Goal: Information Seeking & Learning: Learn about a topic

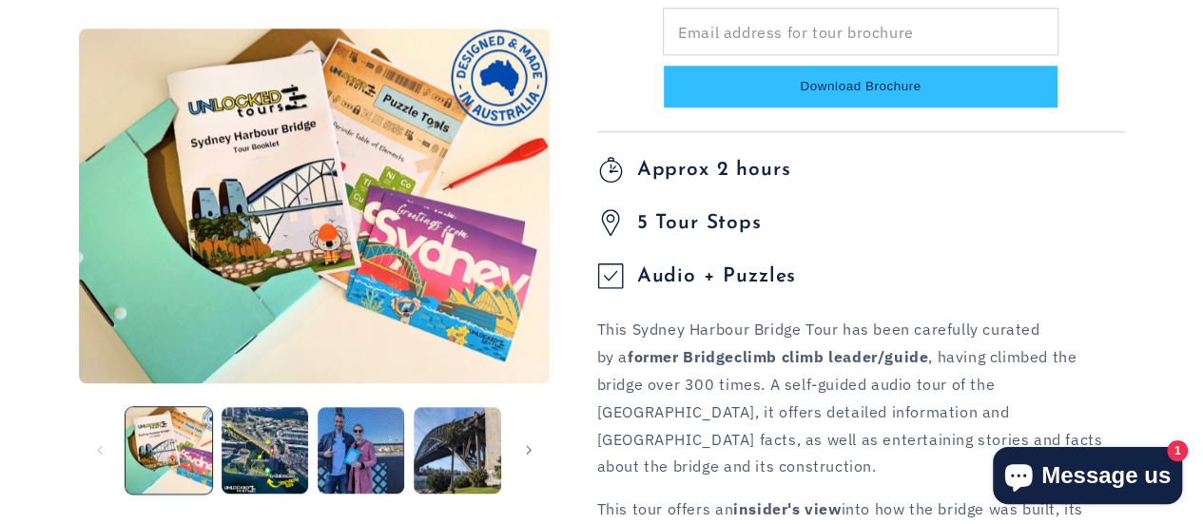
scroll to position [951, 0]
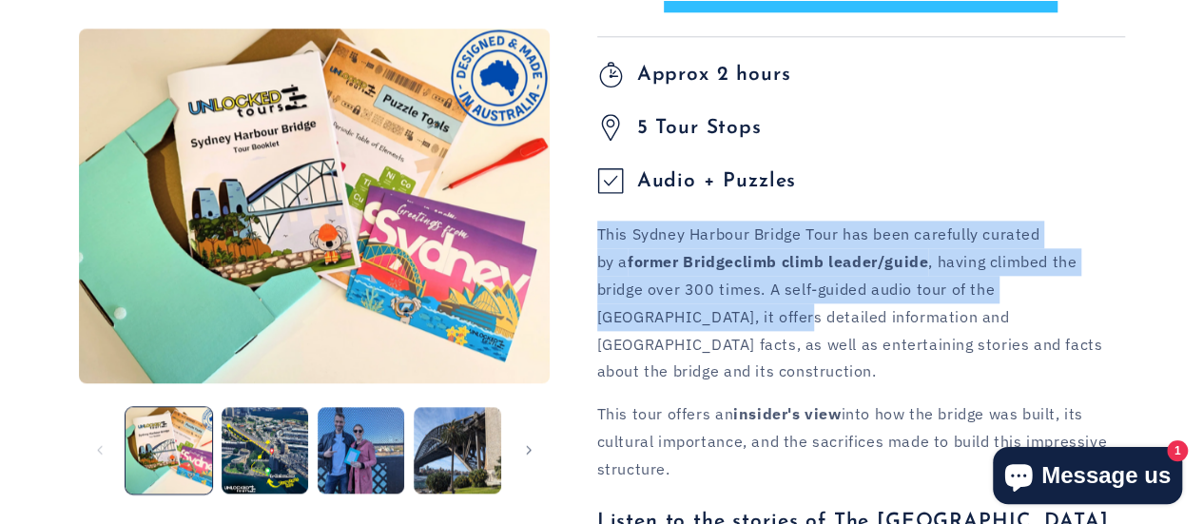
drag, startPoint x: 599, startPoint y: 235, endPoint x: 621, endPoint y: 306, distance: 74.6
click at [621, 306] on p "This Sydney Harbour Bridge Tour has been carefully curated by a former Bridgecl…" at bounding box center [861, 303] width 528 height 165
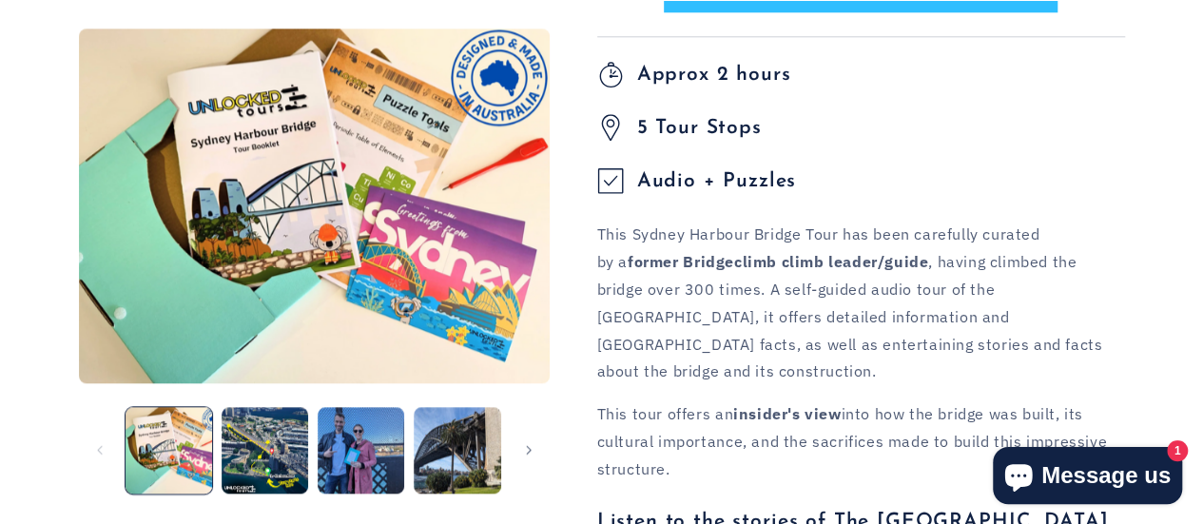
click at [626, 333] on p "This Sydney Harbour Bridge Tour has been carefully curated by a former Bridgecl…" at bounding box center [861, 303] width 528 height 165
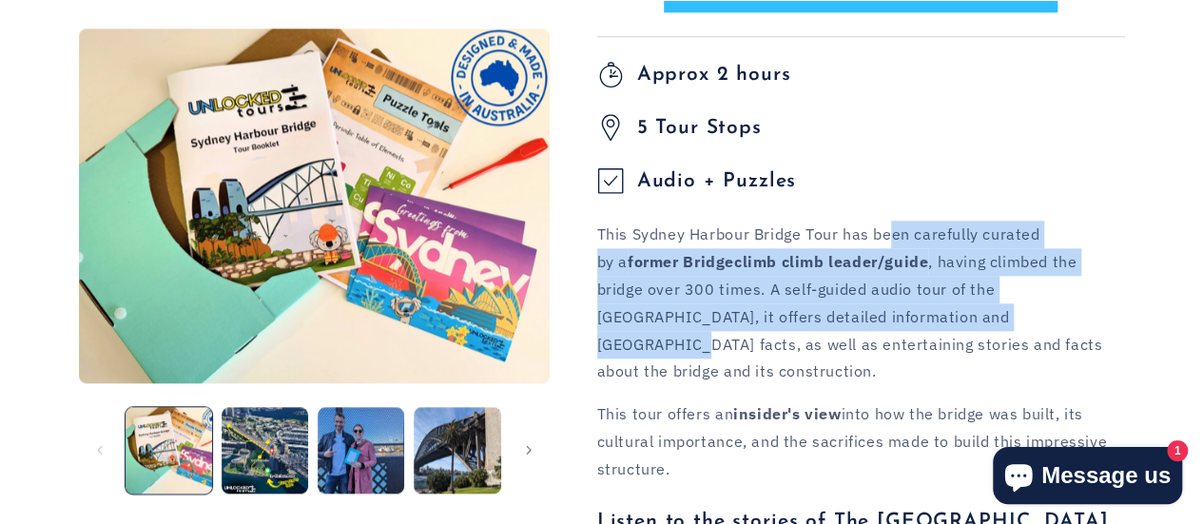
drag, startPoint x: 894, startPoint y: 231, endPoint x: 914, endPoint y: 311, distance: 82.4
click at [914, 311] on p "This Sydney Harbour Bridge Tour has been carefully curated by a former Bridgecl…" at bounding box center [861, 303] width 528 height 165
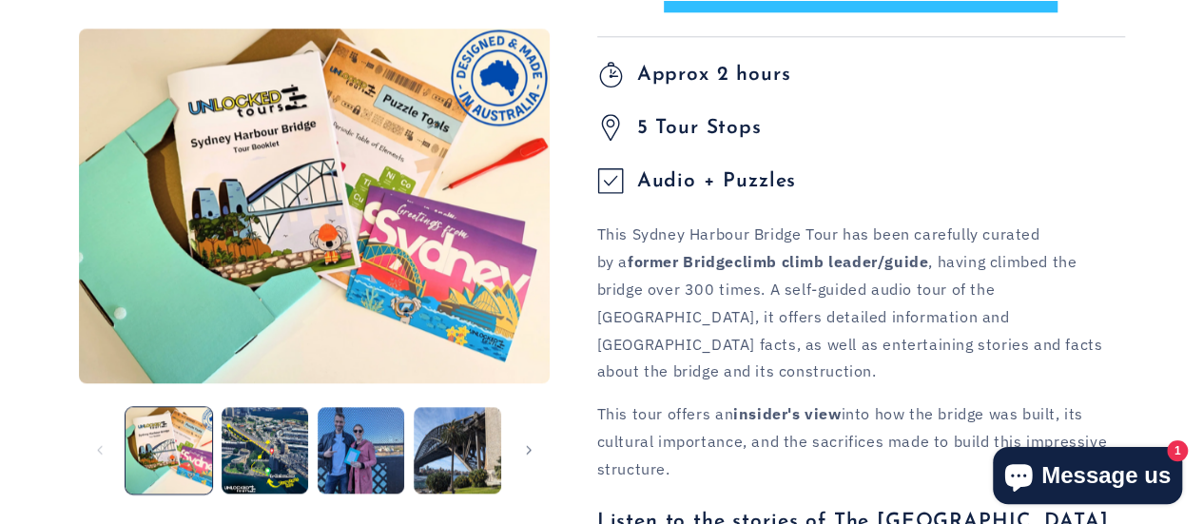
click at [648, 243] on p "This Sydney Harbour Bridge Tour has been carefully curated by a former Bridgecl…" at bounding box center [861, 303] width 528 height 165
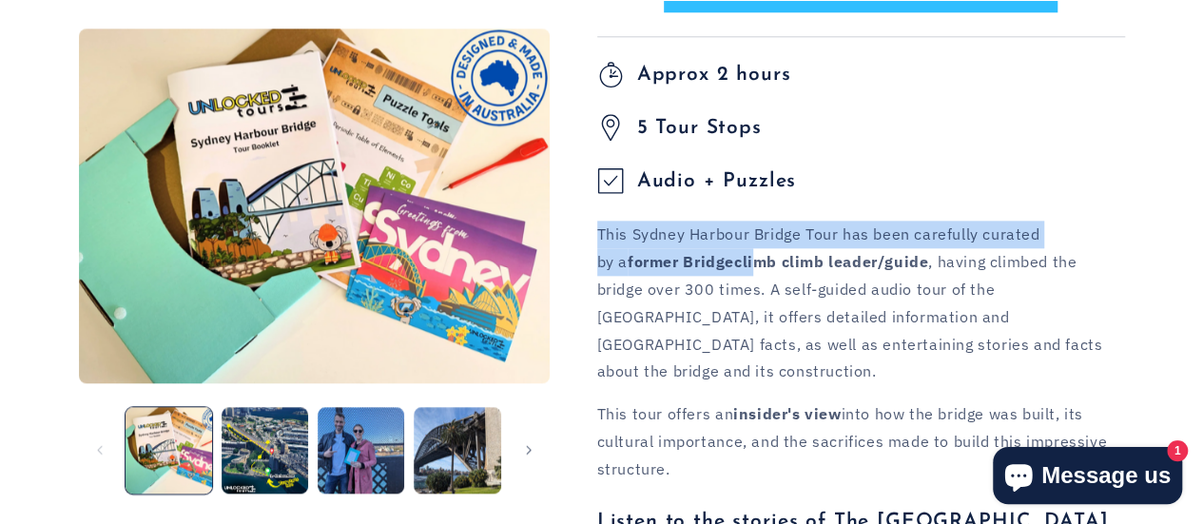
drag, startPoint x: 595, startPoint y: 234, endPoint x: 722, endPoint y: 269, distance: 131.3
click at [874, 233] on p "This Sydney Harbour Bridge Tour has been carefully curated by a former Bridgecl…" at bounding box center [861, 303] width 528 height 165
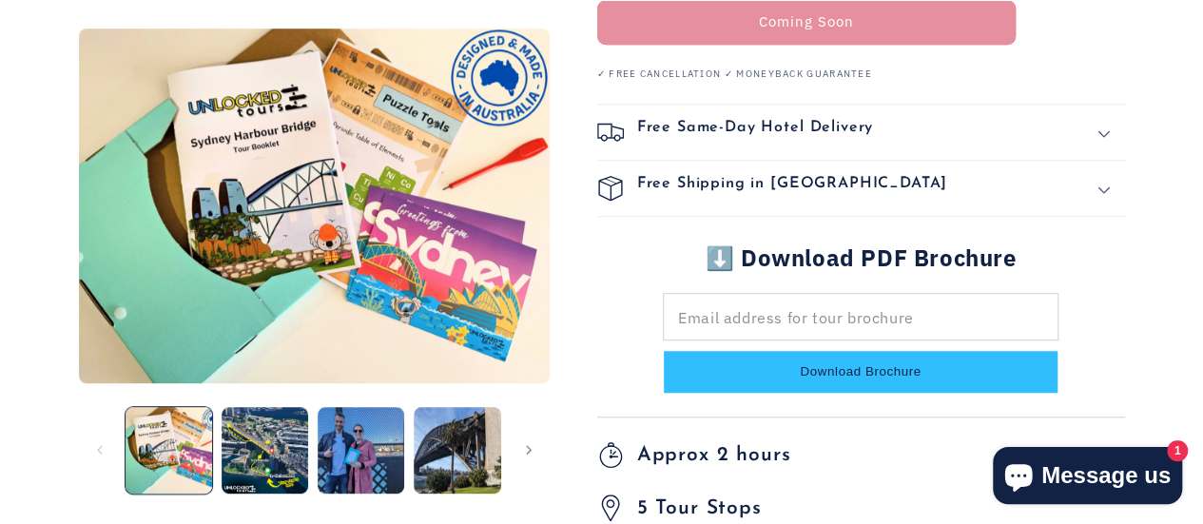
scroll to position [666, 0]
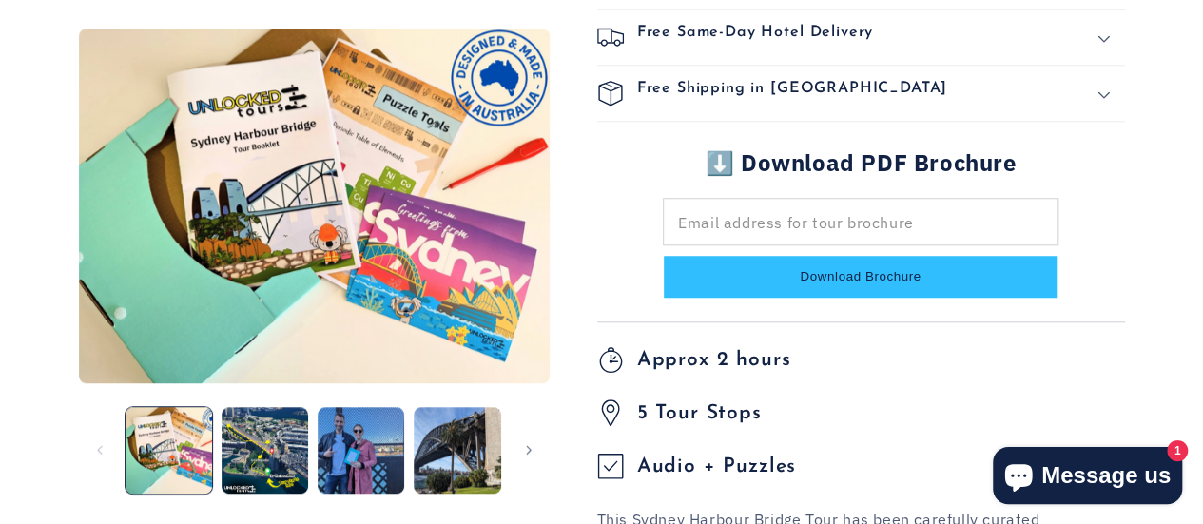
click at [790, 94] on h2 "Free Shipping in [GEOGRAPHIC_DATA]" at bounding box center [792, 93] width 311 height 27
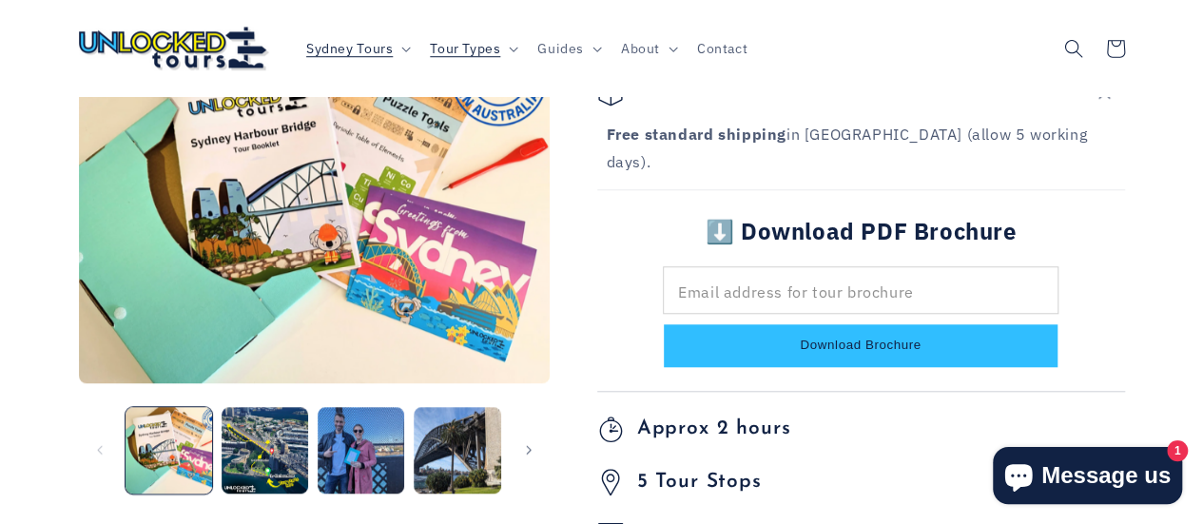
scroll to position [190, 0]
